Goal: Book appointment/travel/reservation

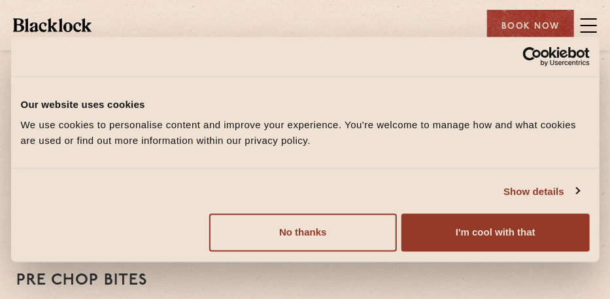
scroll to position [523, 0]
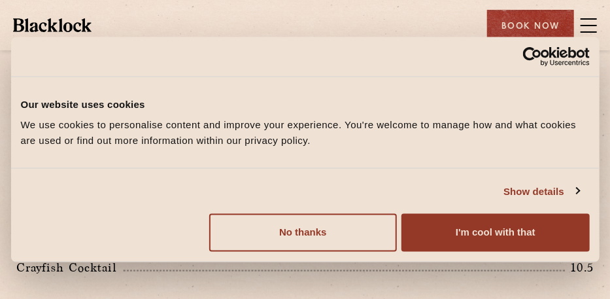
click at [448, 204] on div "Do not sell or share my personal information No thanks Allow selection Customiz…" at bounding box center [305, 233] width 589 height 58
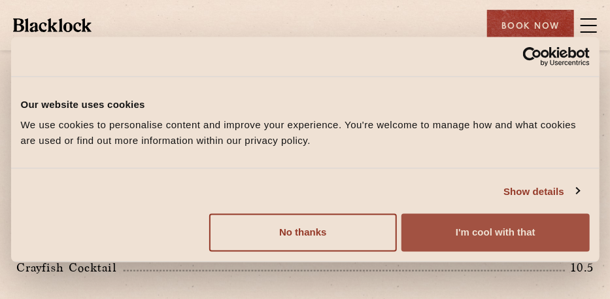
click at [453, 233] on button "I'm cool with that" at bounding box center [496, 233] width 188 height 38
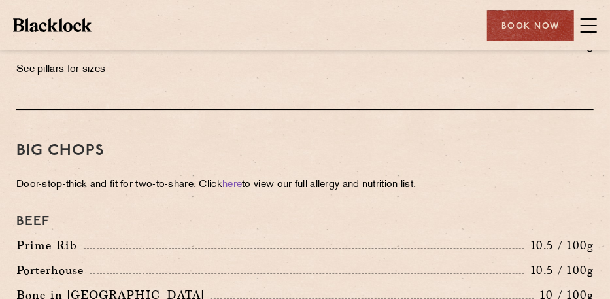
scroll to position [1308, 0]
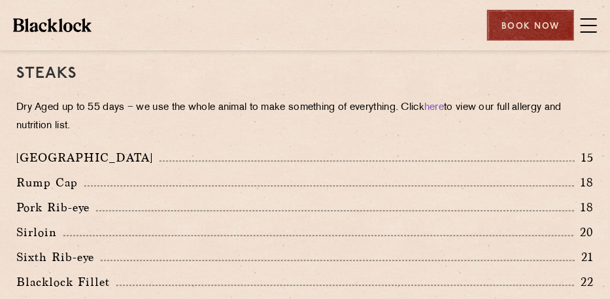
click at [538, 18] on div "Book Now" at bounding box center [530, 25] width 87 height 31
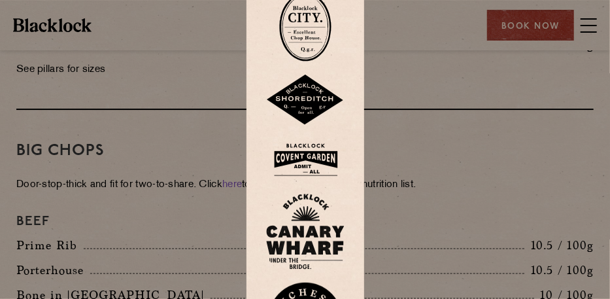
scroll to position [1831, 0]
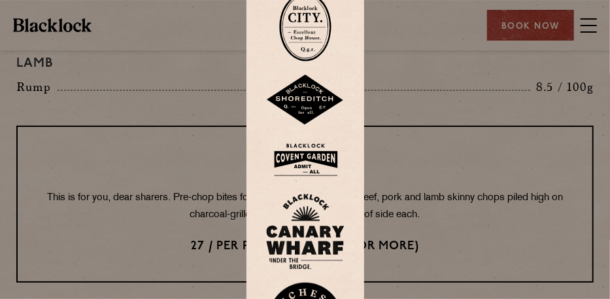
click at [300, 16] on img at bounding box center [305, 26] width 52 height 69
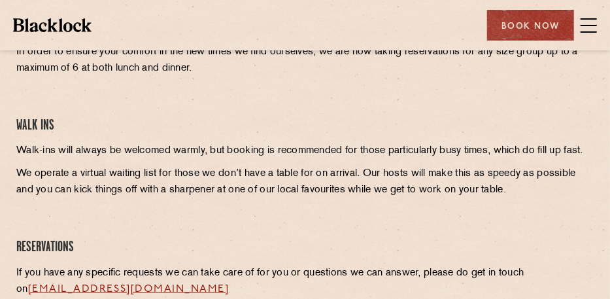
scroll to position [262, 0]
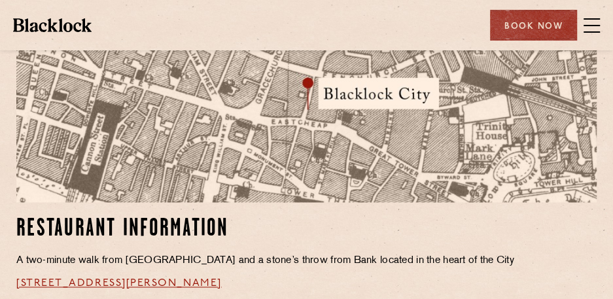
scroll to position [1046, 0]
